Goal: Task Accomplishment & Management: Manage account settings

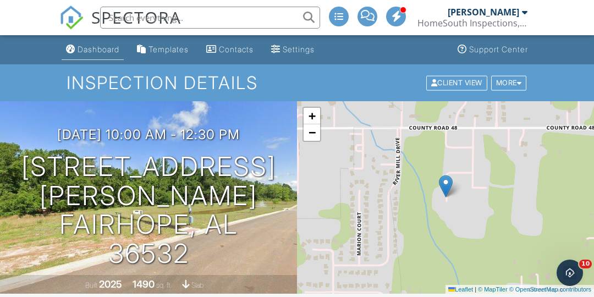
click at [107, 53] on div "Dashboard" at bounding box center [99, 49] width 42 height 9
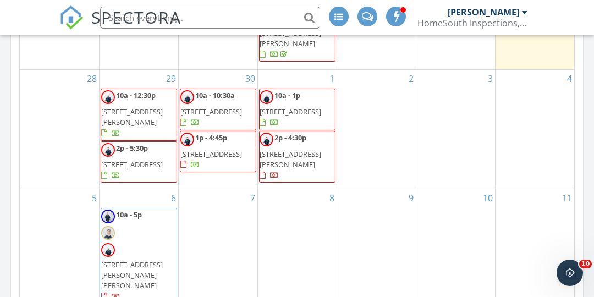
scroll to position [620, 0]
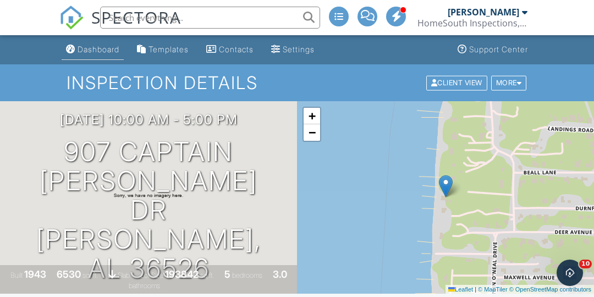
click at [112, 52] on div "Dashboard" at bounding box center [99, 49] width 42 height 9
click at [114, 48] on div "Dashboard" at bounding box center [99, 49] width 42 height 9
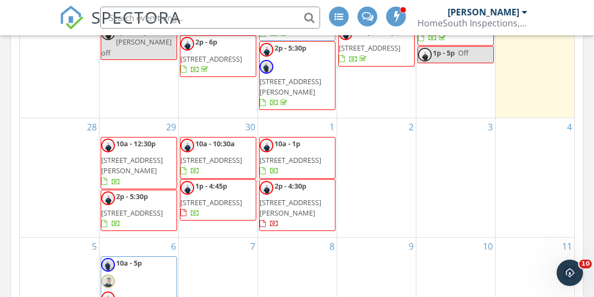
scroll to position [572, 0]
